Goal: Check status: Check status

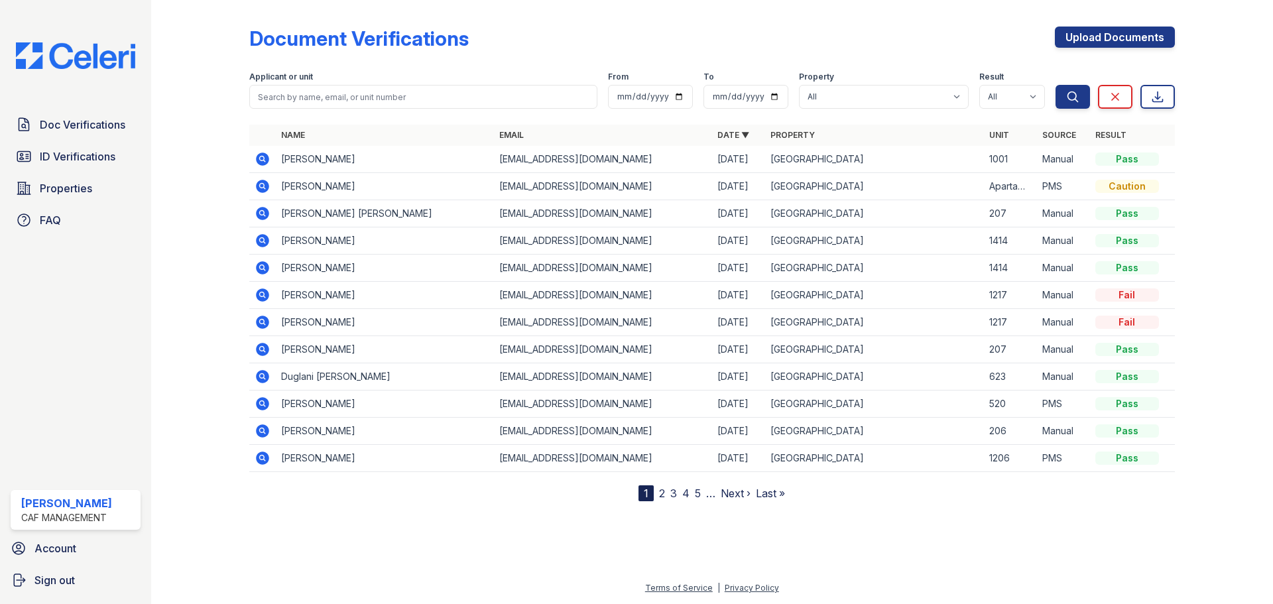
drag, startPoint x: 275, startPoint y: 153, endPoint x: 265, endPoint y: 161, distance: 13.3
click at [273, 156] on tr "[PERSON_NAME] [EMAIL_ADDRESS][DOMAIN_NAME] [DATE] [GEOGRAPHIC_DATA][DEMOGRAPHIC…" at bounding box center [712, 159] width 926 height 27
click at [258, 164] on icon at bounding box center [263, 159] width 16 height 16
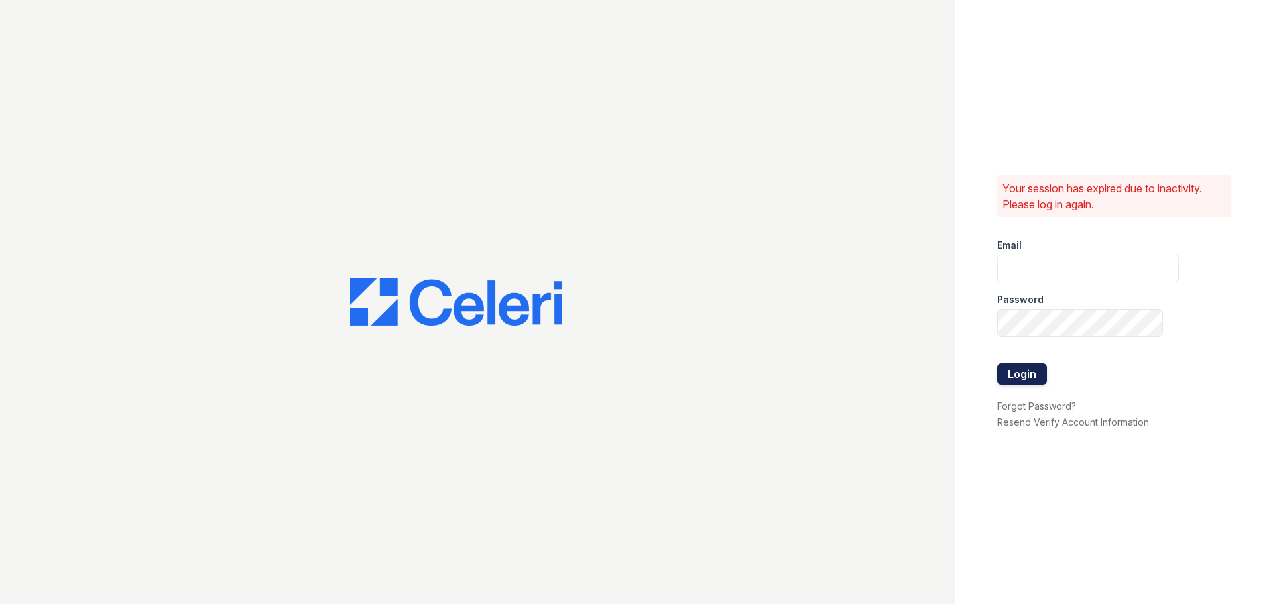
type input "SILVERCREEK.PM@CAFMANAGEMENT.COM"
click at [1023, 373] on button "Login" at bounding box center [1022, 373] width 50 height 21
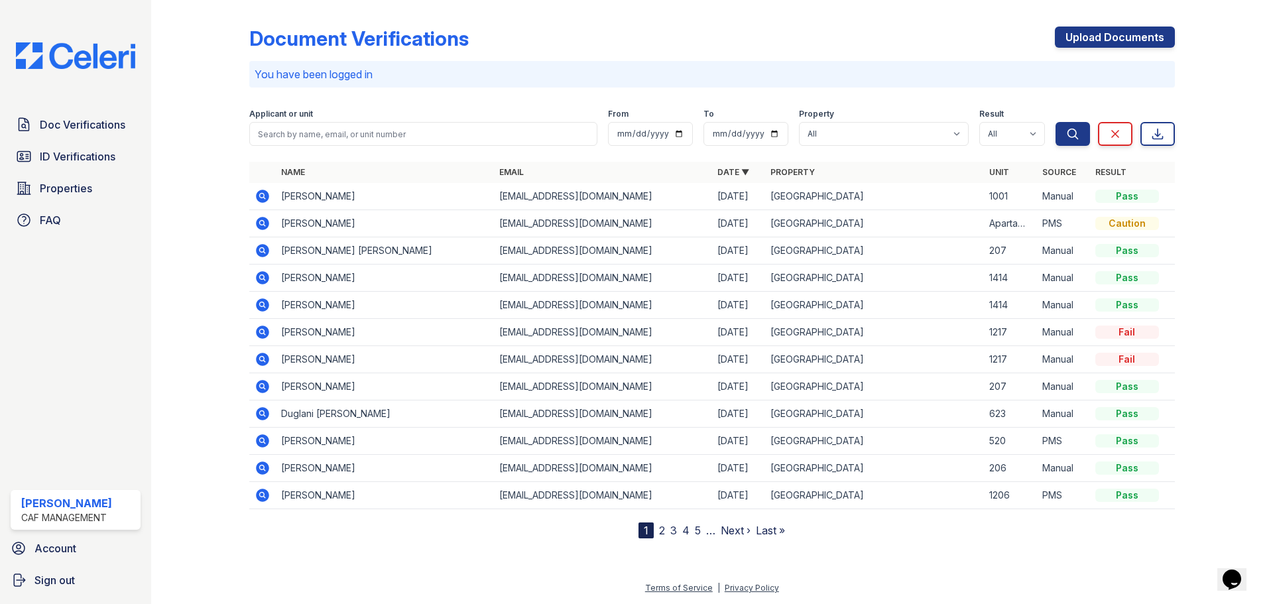
click at [259, 192] on icon at bounding box center [262, 196] width 13 height 13
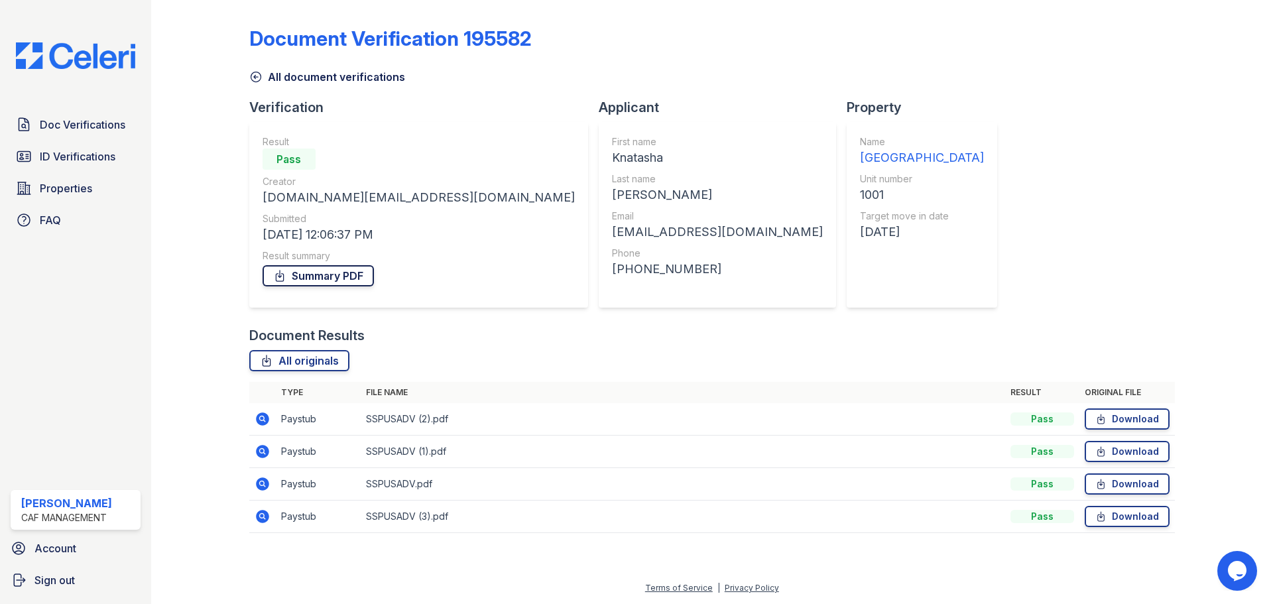
click at [321, 270] on link "Summary PDF" at bounding box center [318, 275] width 111 height 21
